Goal: Information Seeking & Learning: Learn about a topic

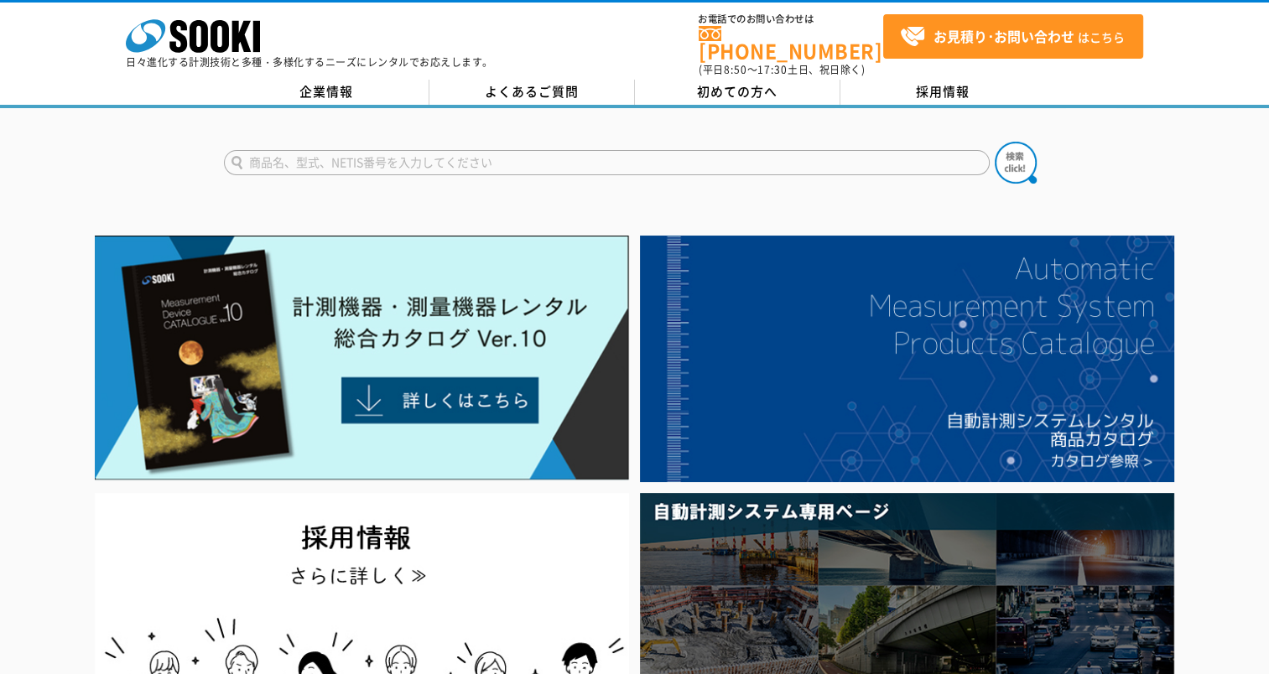
click at [292, 153] on input "text" at bounding box center [607, 162] width 766 height 25
type input "光沢度計"
click at [1014, 143] on img at bounding box center [1016, 163] width 42 height 42
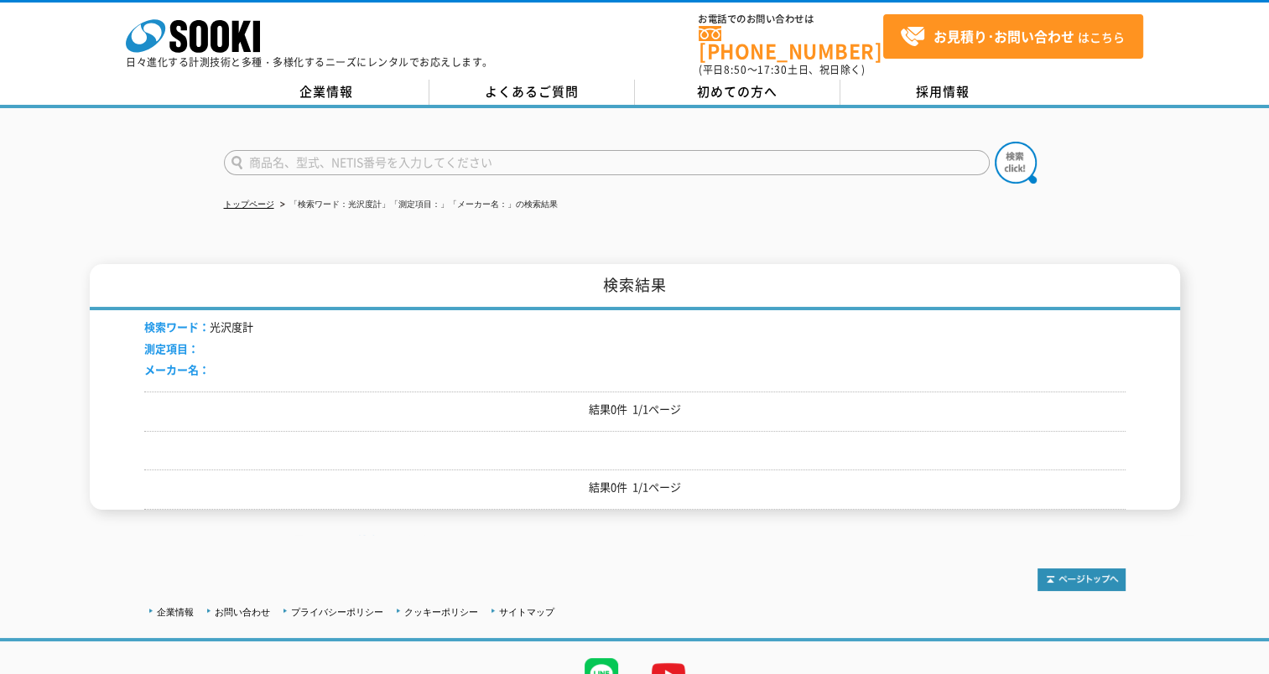
click at [297, 150] on input "text" at bounding box center [607, 162] width 766 height 25
type input "光沢度計"
click at [1027, 158] on img at bounding box center [1016, 163] width 42 height 42
click at [312, 154] on input "text" at bounding box center [607, 162] width 766 height 25
type input "そ"
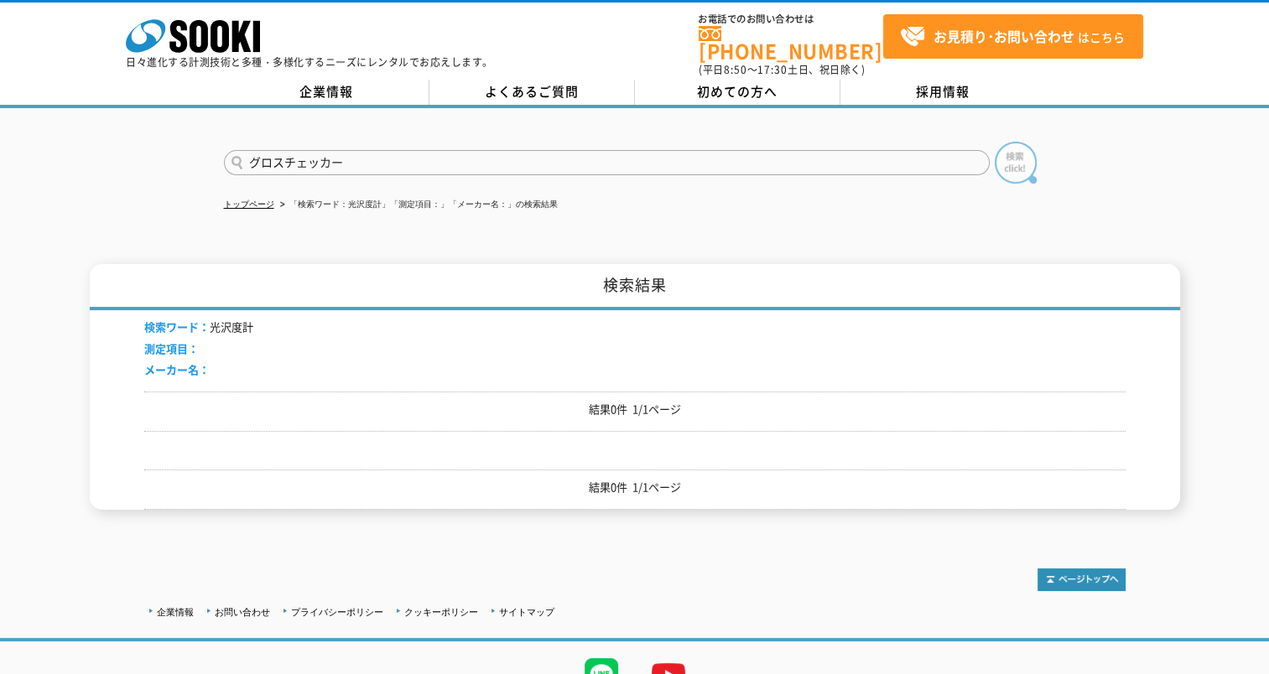
type input "グロスチェッカー"
click at [1011, 152] on img at bounding box center [1016, 163] width 42 height 42
click at [376, 151] on input "text" at bounding box center [607, 162] width 766 height 25
type input "膜厚計"
click at [1025, 148] on img at bounding box center [1016, 163] width 42 height 42
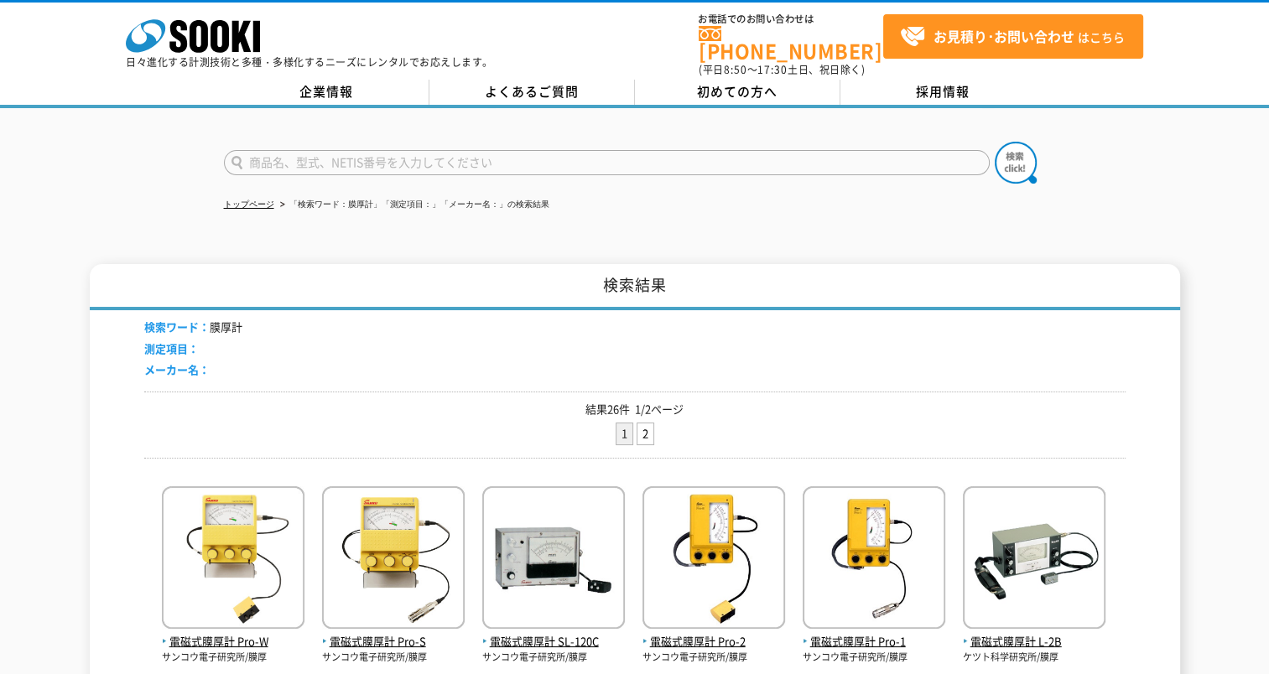
click at [302, 150] on input "text" at bounding box center [607, 162] width 766 height 25
type input "こ"
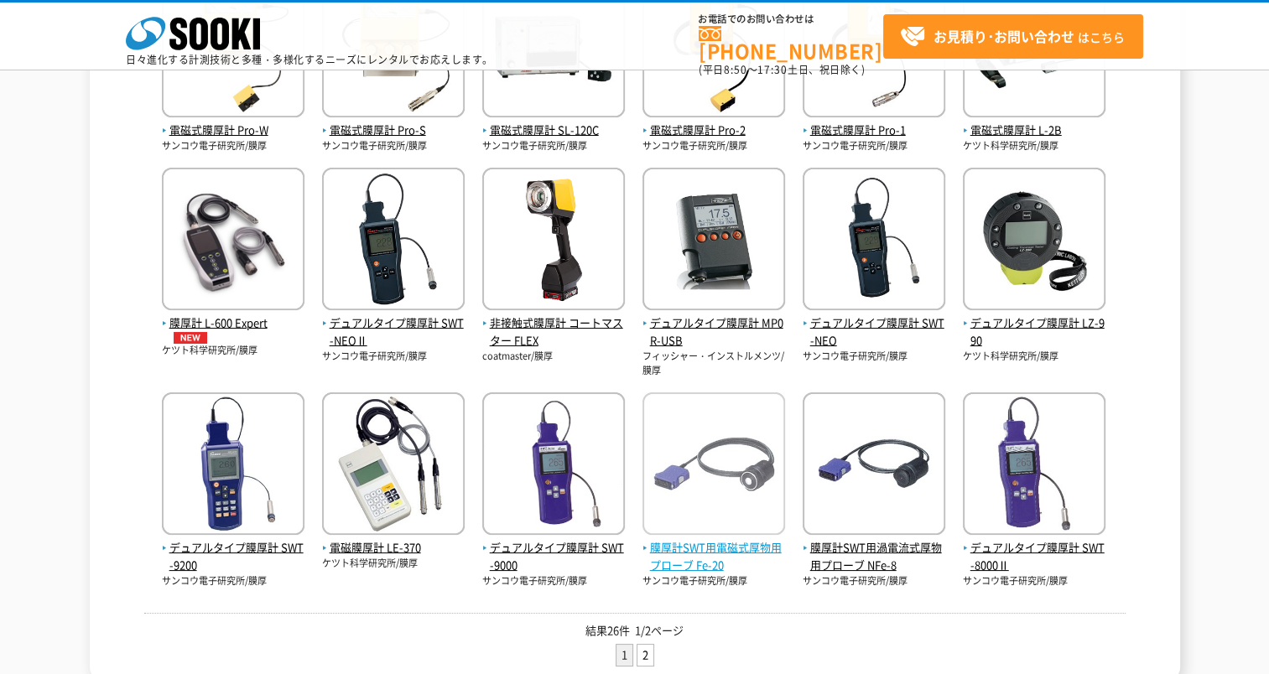
scroll to position [685, 0]
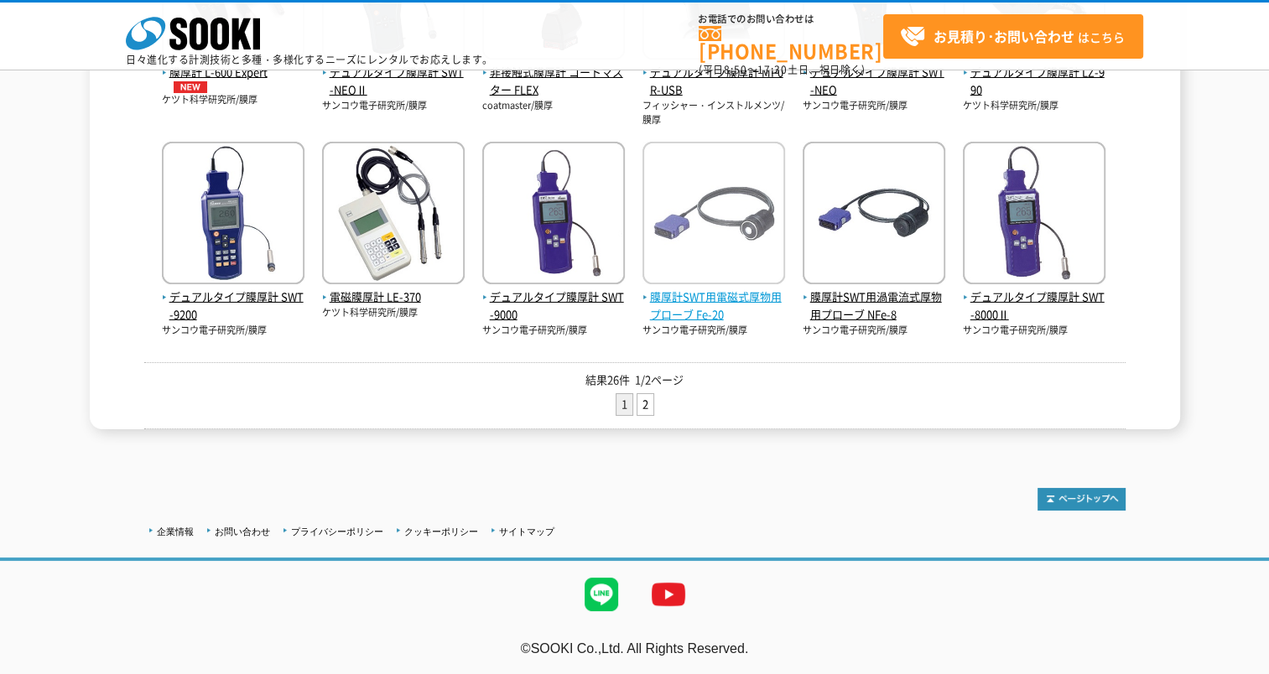
type input "商品名、型式、NETIS番号を入力してください"
click at [642, 406] on link "2" at bounding box center [646, 404] width 16 height 21
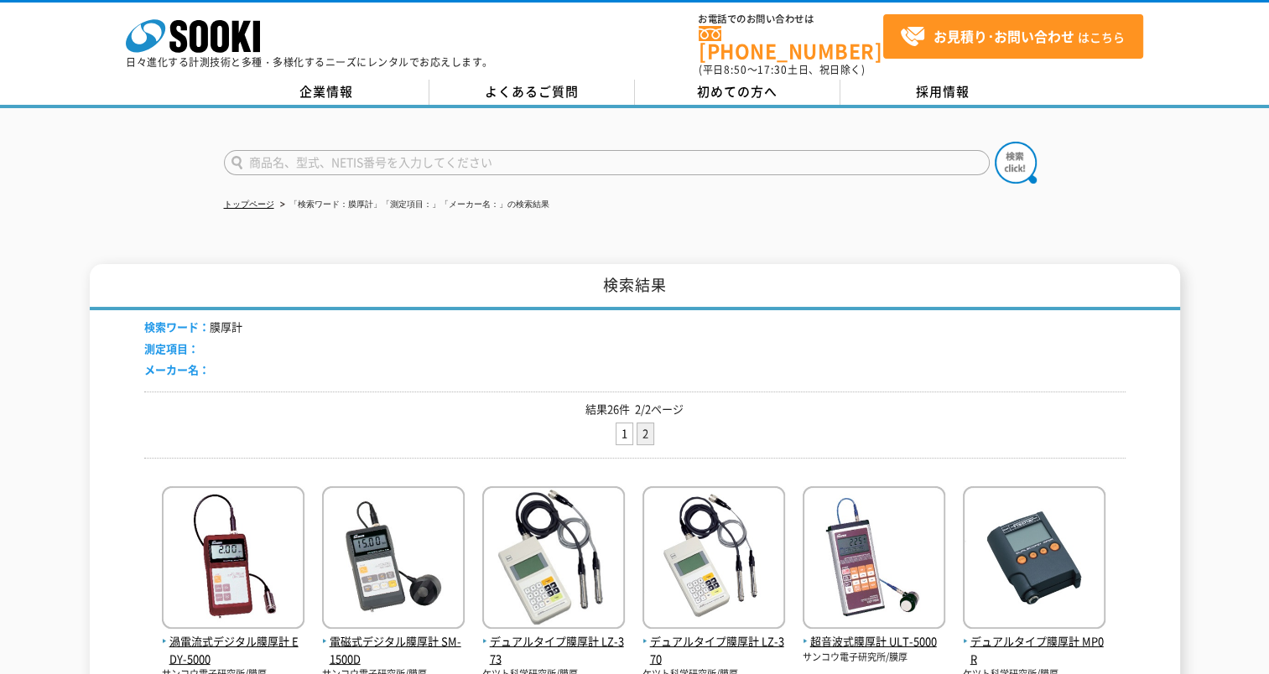
click at [372, 156] on input "text" at bounding box center [607, 162] width 766 height 25
drag, startPoint x: 277, startPoint y: 154, endPoint x: 23, endPoint y: 174, distance: 254.1
click at [18, 177] on div "膜厚計 トップページ 「検索ワード：膜厚計」「測定項目：」「メーカー名：」の検索結果 検索結果 検索ワード： 膜厚計 測定項目： メーカー名： 結果26件 2…" at bounding box center [634, 559] width 1269 height 902
drag, startPoint x: 304, startPoint y: 147, endPoint x: 209, endPoint y: 146, distance: 94.8
click at [209, 146] on div "膜厚計" at bounding box center [634, 148] width 1269 height 81
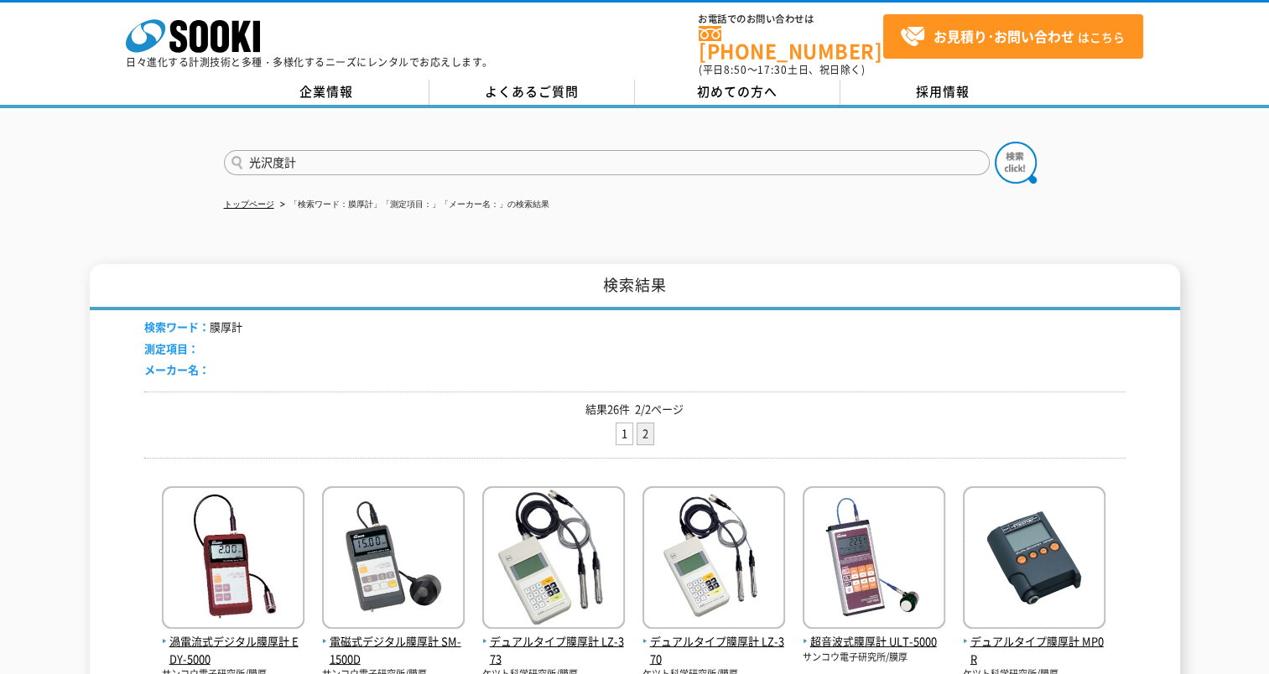
type input "光沢度計"
click at [995, 142] on button at bounding box center [1016, 163] width 42 height 42
